Goal: Task Accomplishment & Management: Use online tool/utility

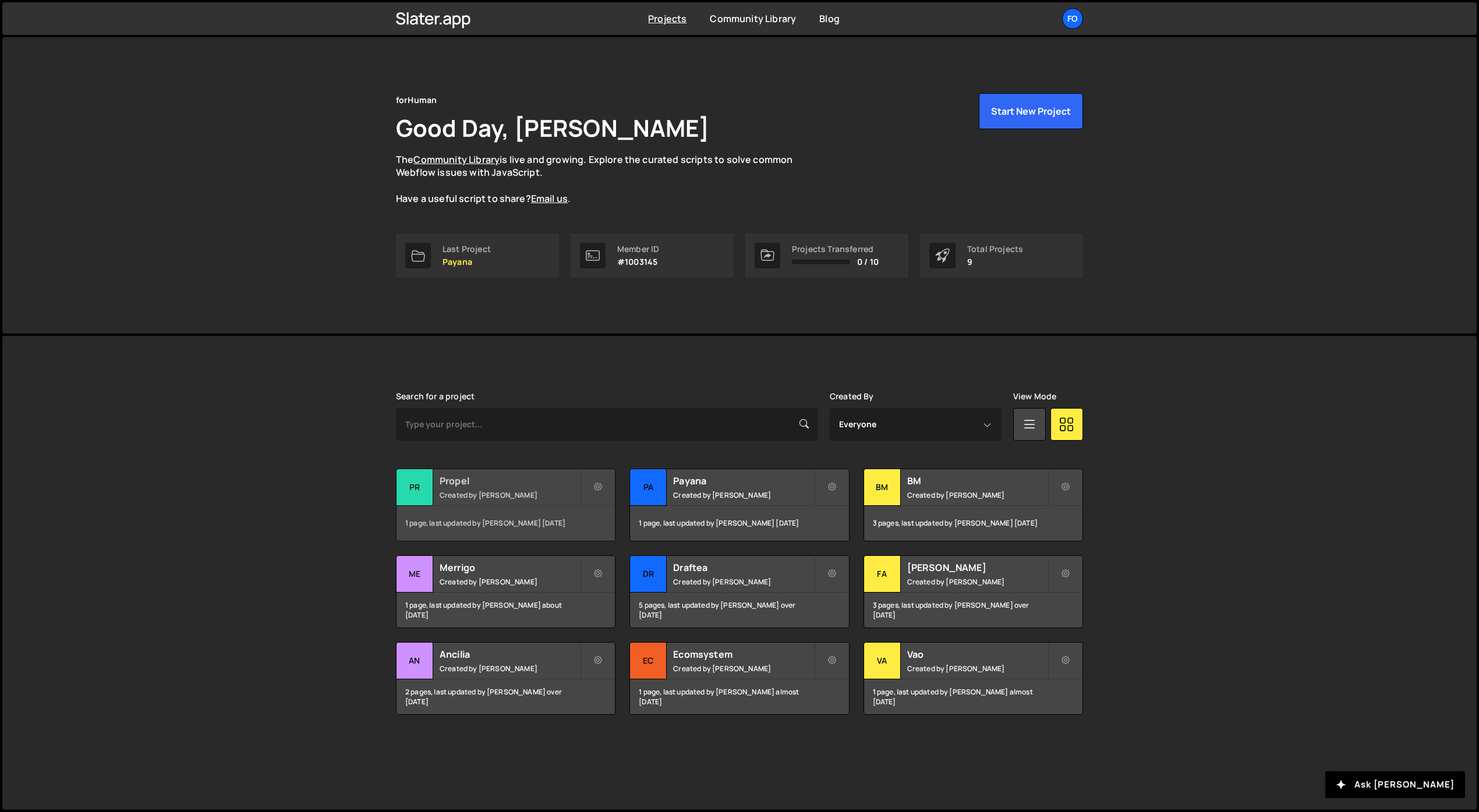
click at [465, 489] on div "Propel Created by Fiorella Cisneros" at bounding box center [505, 487] width 218 height 36
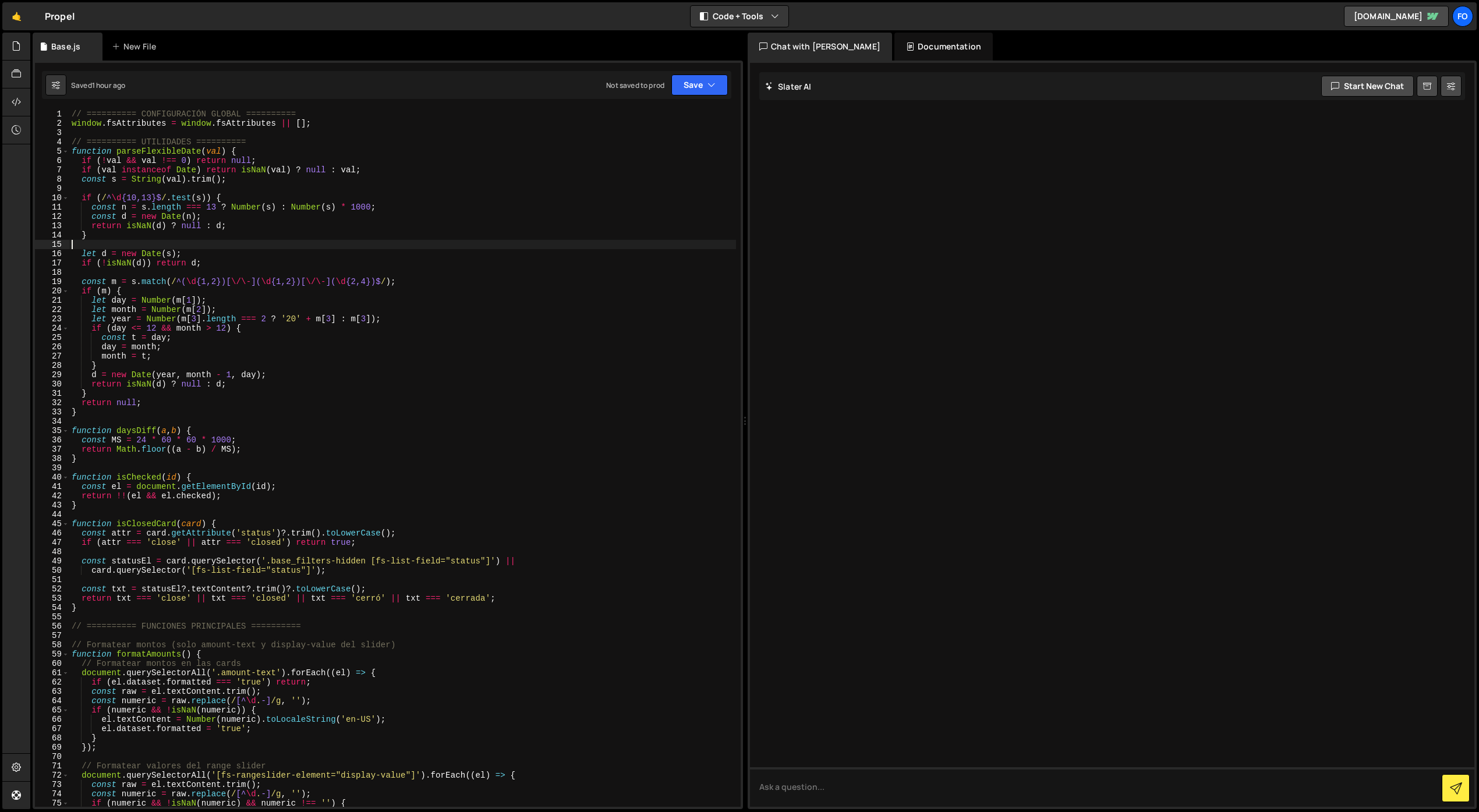
click at [396, 243] on div "// ========== CONFIGURACIÓN GLOBAL ========== window . fsAttributes = window . …" at bounding box center [402, 467] width 667 height 716
click at [692, 83] on button "Save" at bounding box center [699, 85] width 57 height 21
type textarea "if (/^\d{10,13}$/.test(s)) {"
click at [429, 197] on div "// ========== CONFIGURACIÓN GLOBAL ========== window . fsAttributes = window . …" at bounding box center [402, 467] width 667 height 716
